Goal: Navigation & Orientation: Understand site structure

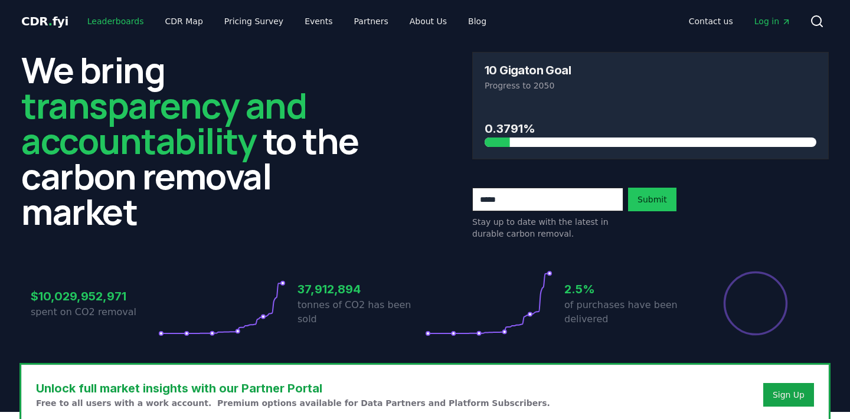
click at [118, 26] on link "Leaderboards" at bounding box center [116, 21] width 76 height 21
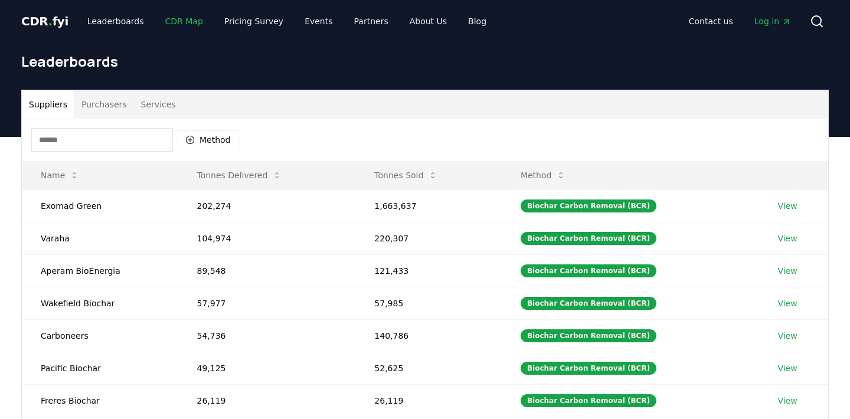
click at [182, 22] on link "CDR Map" at bounding box center [184, 21] width 57 height 21
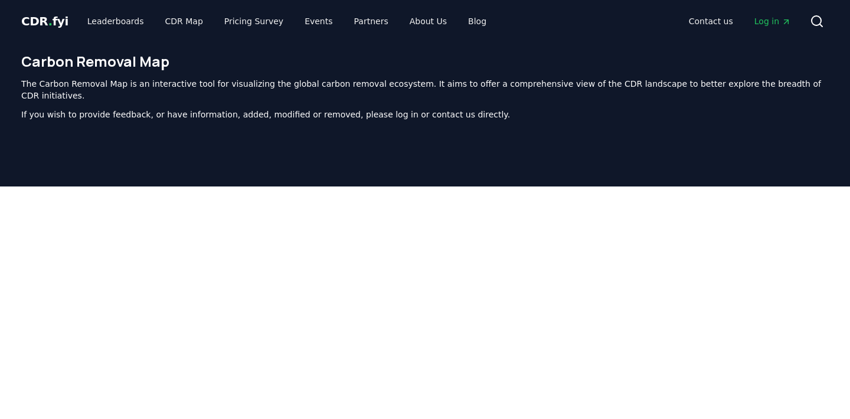
click at [38, 23] on span "CDR . fyi" at bounding box center [44, 21] width 47 height 14
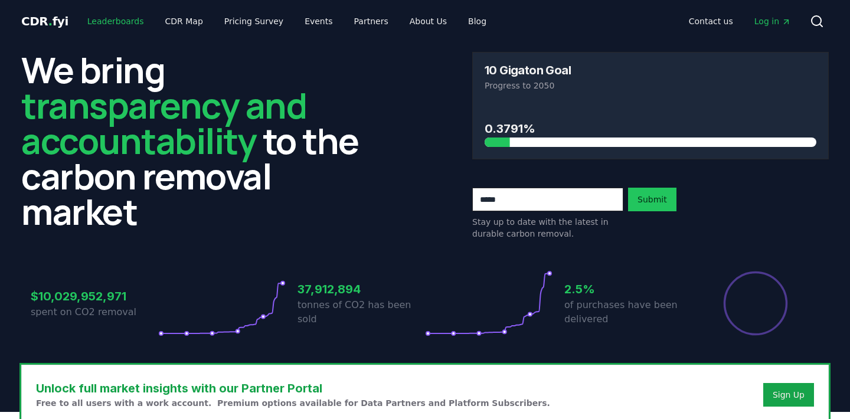
click at [116, 20] on link "Leaderboards" at bounding box center [116, 21] width 76 height 21
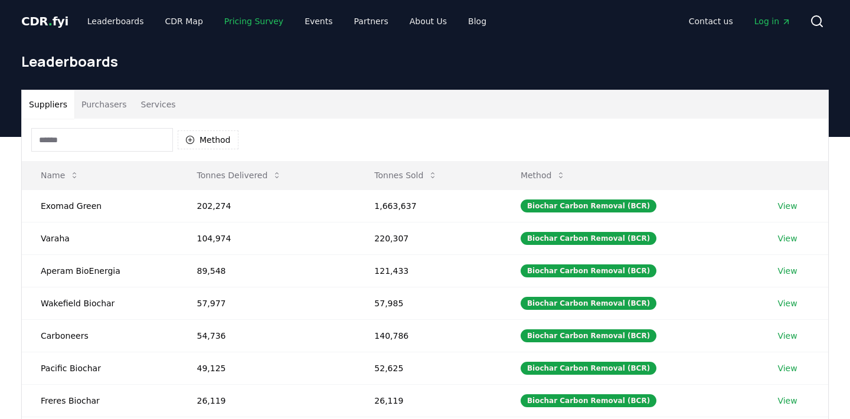
click at [249, 22] on link "Pricing Survey" at bounding box center [254, 21] width 78 height 21
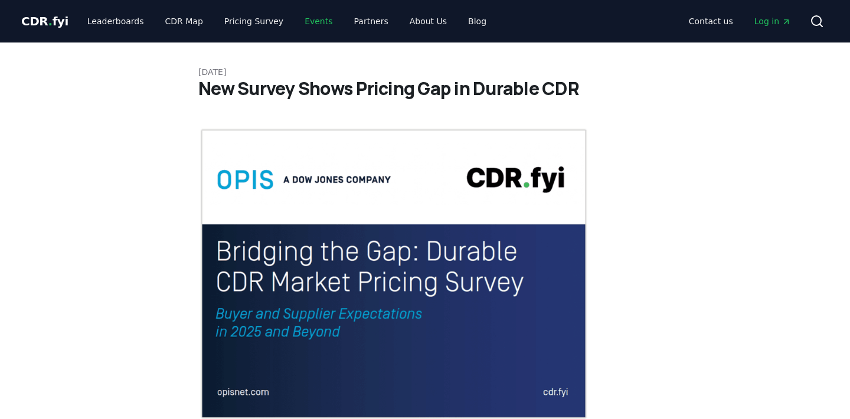
click at [305, 28] on link "Events" at bounding box center [318, 21] width 47 height 21
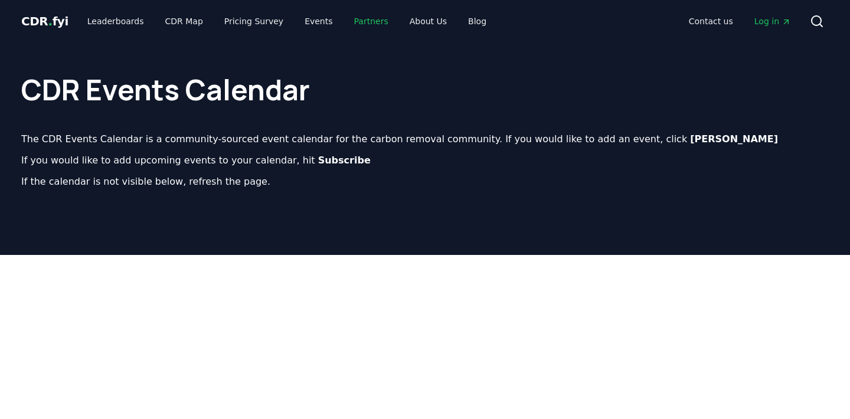
click at [357, 24] on link "Partners" at bounding box center [371, 21] width 53 height 21
